Goal: Task Accomplishment & Management: Manage account settings

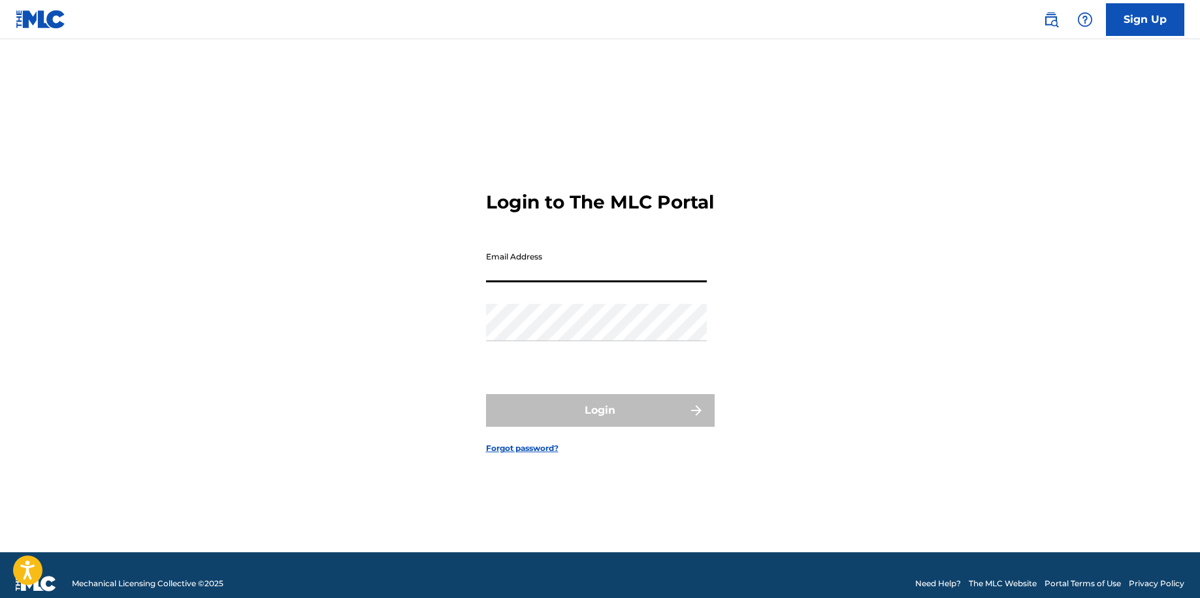
click at [596, 269] on input "Email Address" at bounding box center [596, 263] width 221 height 37
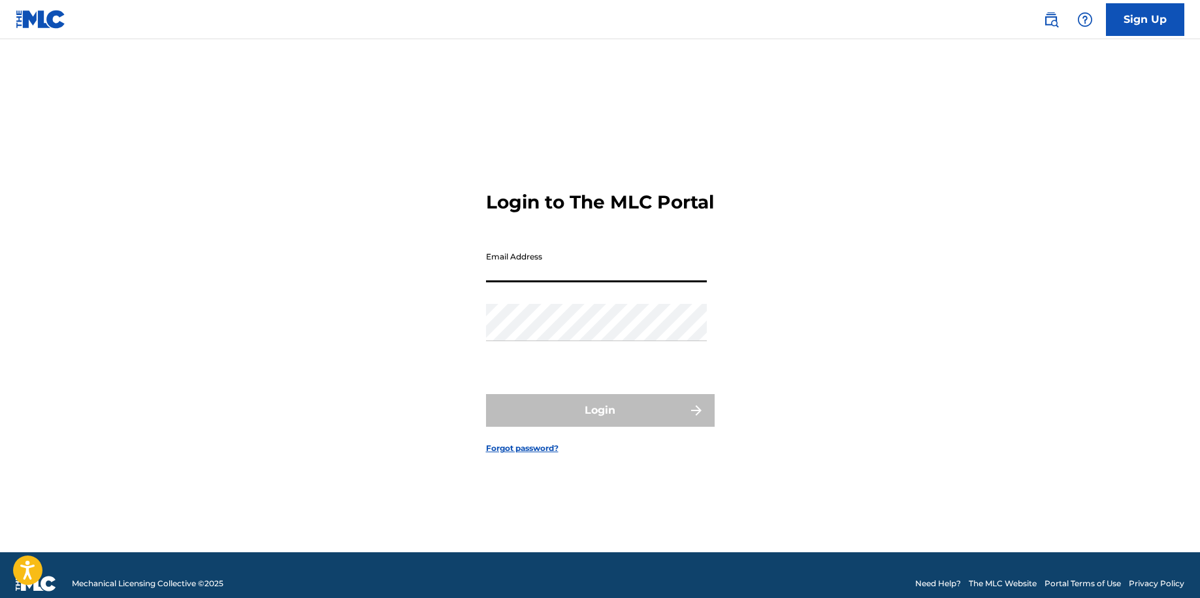
click at [598, 269] on input "Email Address" at bounding box center [596, 263] width 221 height 37
click at [599, 269] on input "Email Address" at bounding box center [596, 263] width 221 height 37
type input "[EMAIL_ADDRESS][DOMAIN_NAME]"
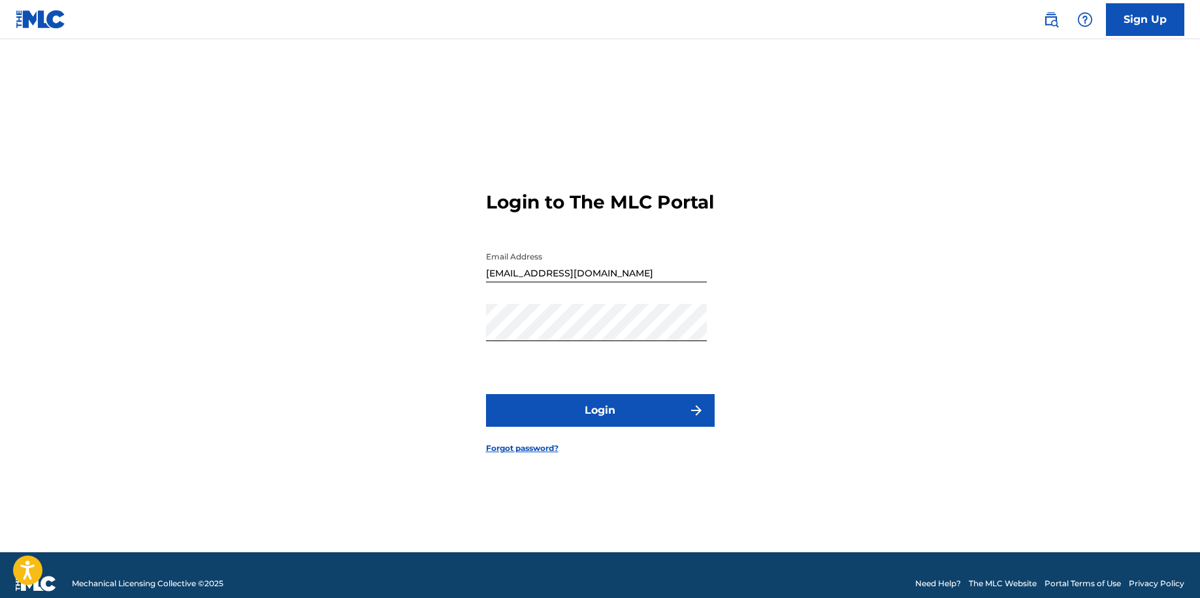
click at [613, 419] on button "Login" at bounding box center [600, 410] width 229 height 33
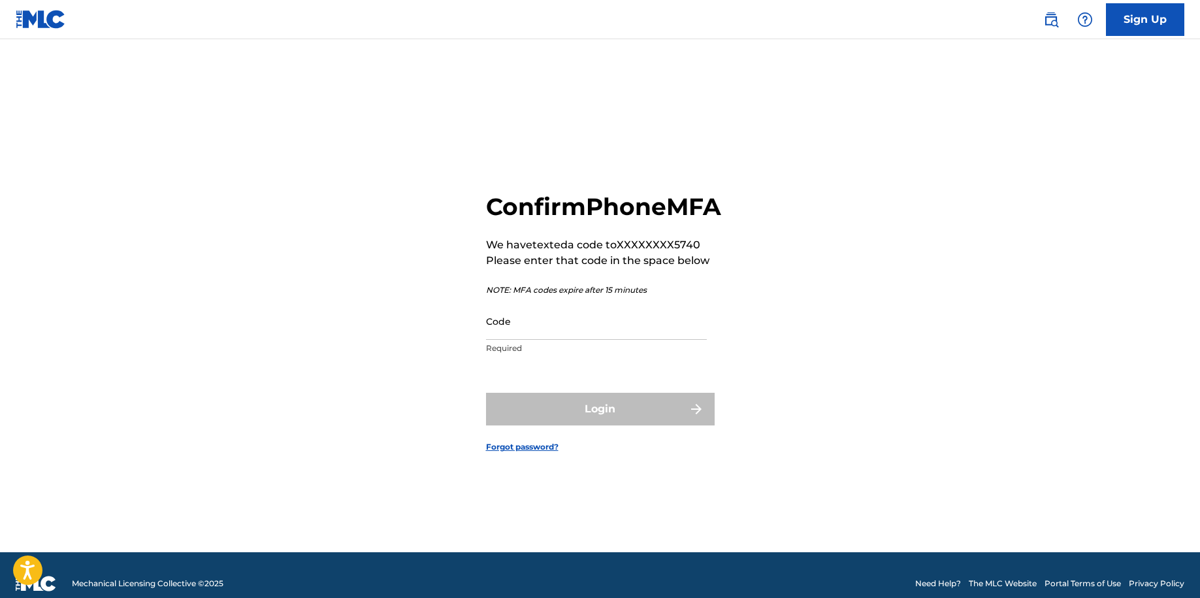
click at [569, 340] on input "Code" at bounding box center [596, 320] width 221 height 37
